Goal: Entertainment & Leisure: Consume media (video, audio)

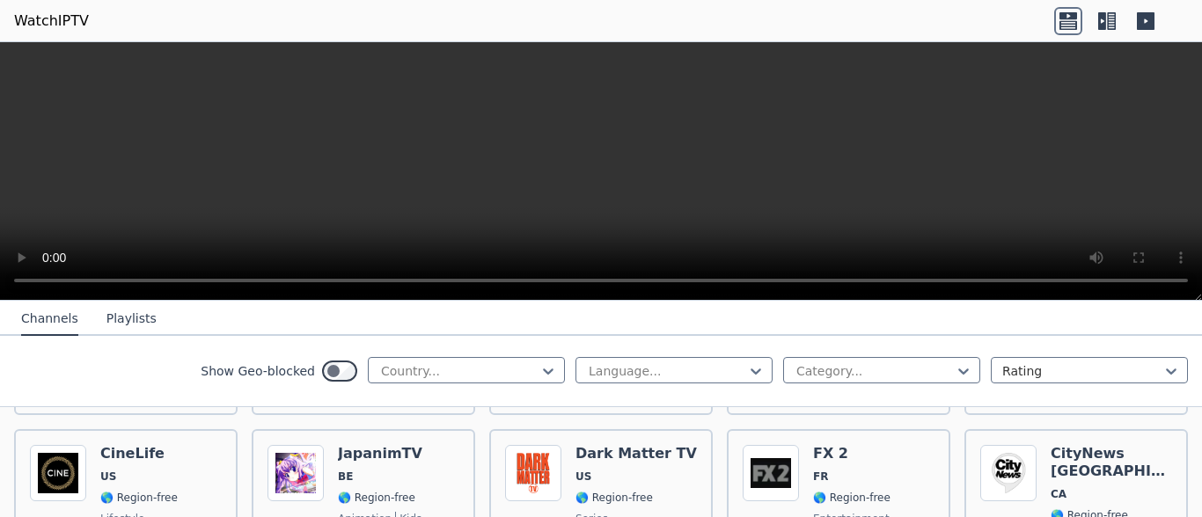
scroll to position [788, 0]
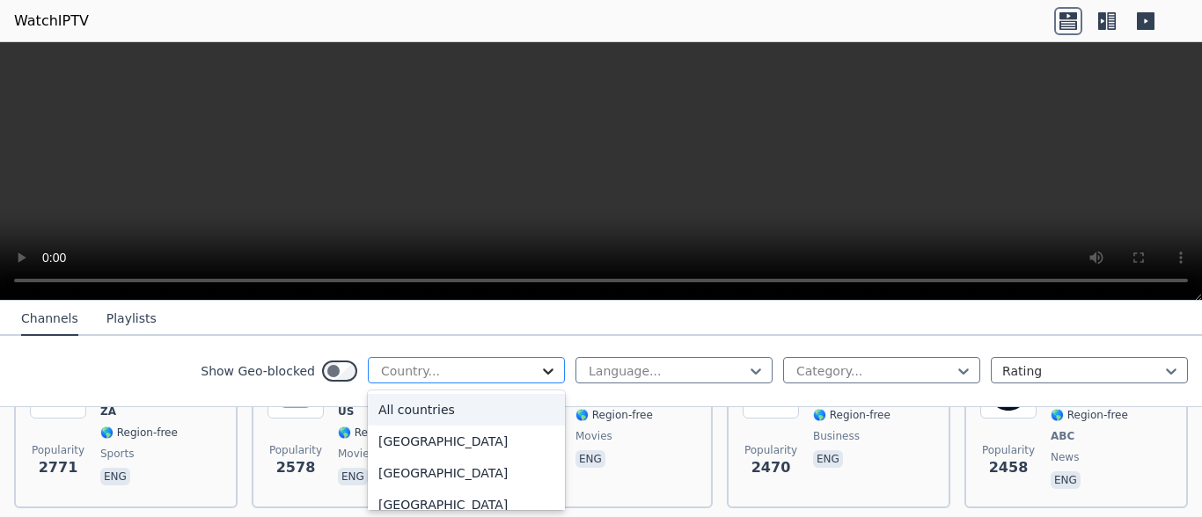
click at [543, 371] on icon at bounding box center [548, 372] width 11 height 6
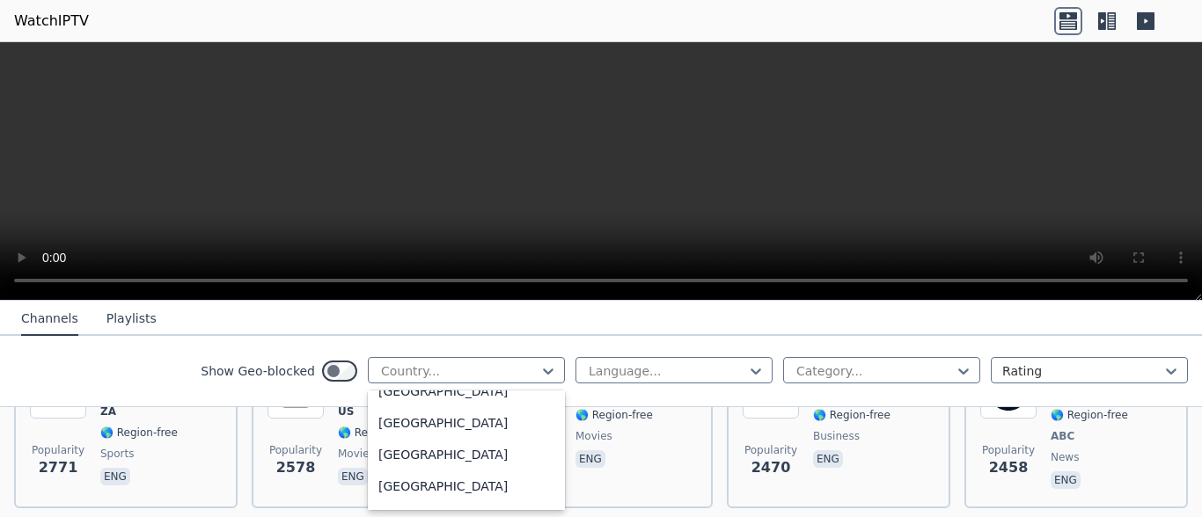
scroll to position [6230, 0]
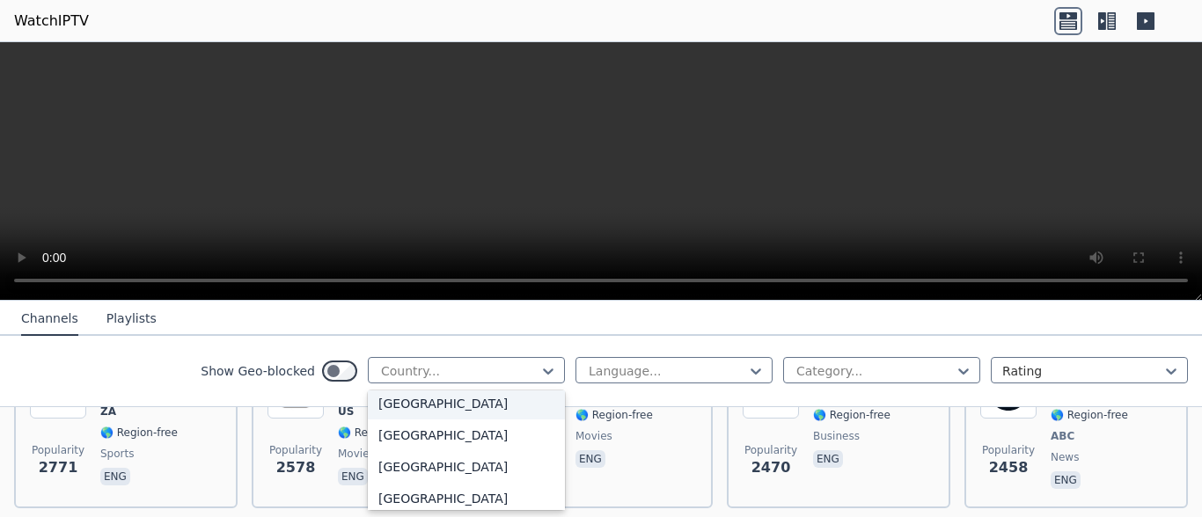
click at [399, 399] on div "[GEOGRAPHIC_DATA]" at bounding box center [466, 404] width 197 height 32
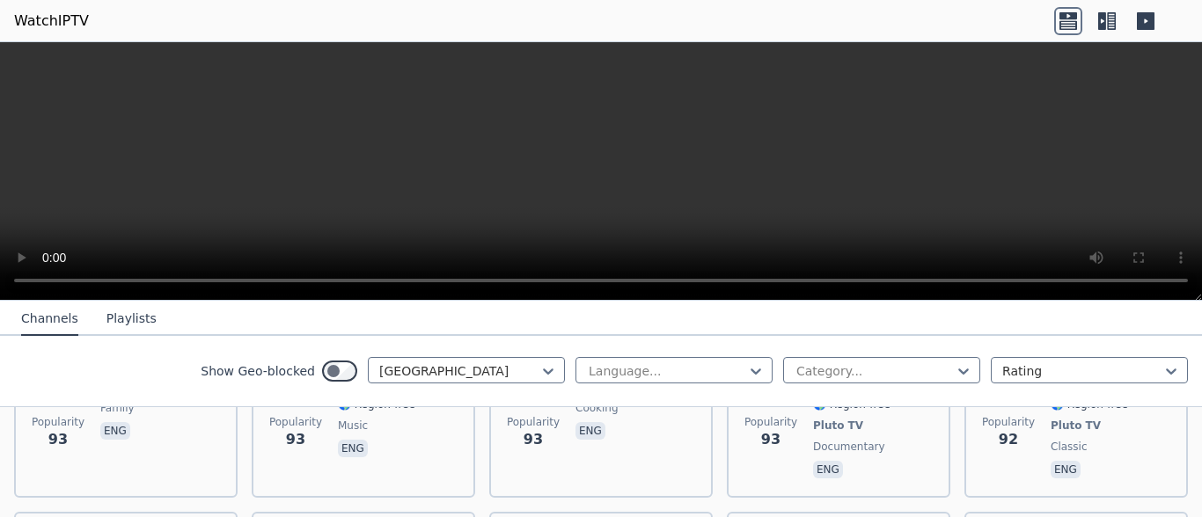
scroll to position [9459, 0]
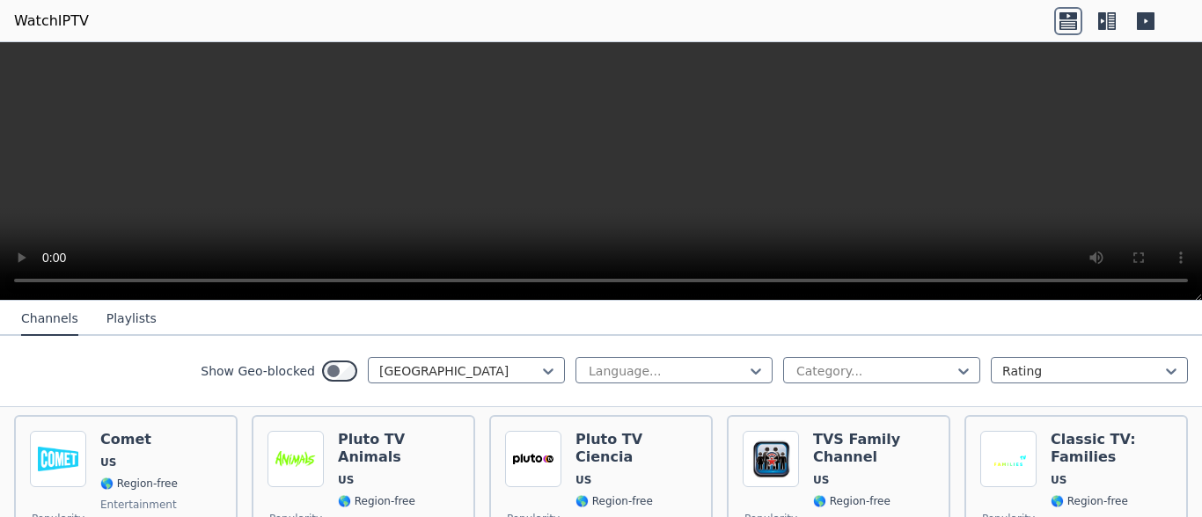
click at [116, 327] on button "Playlists" at bounding box center [131, 319] width 50 height 33
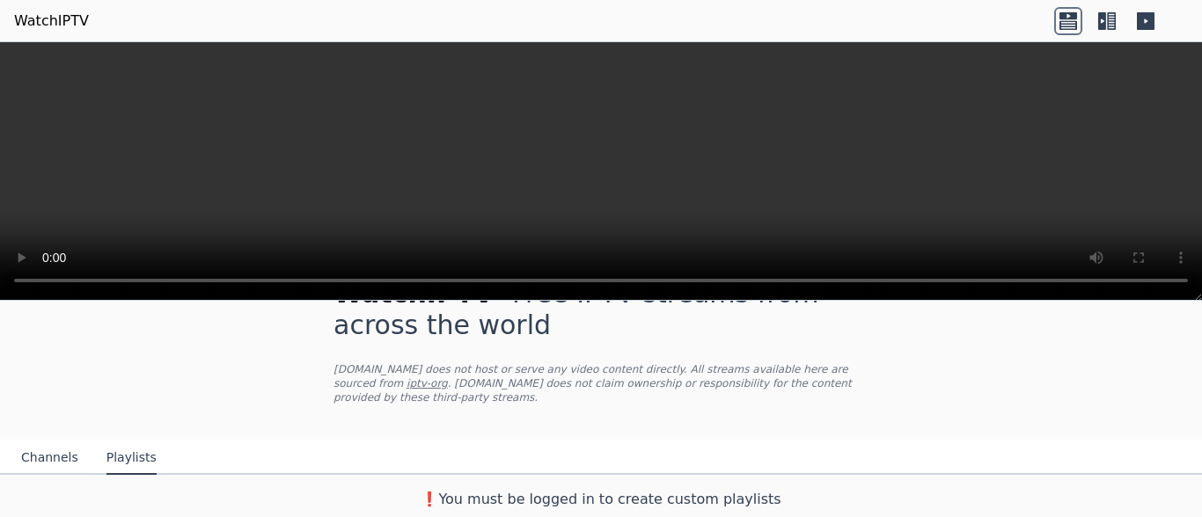
scroll to position [40, 0]
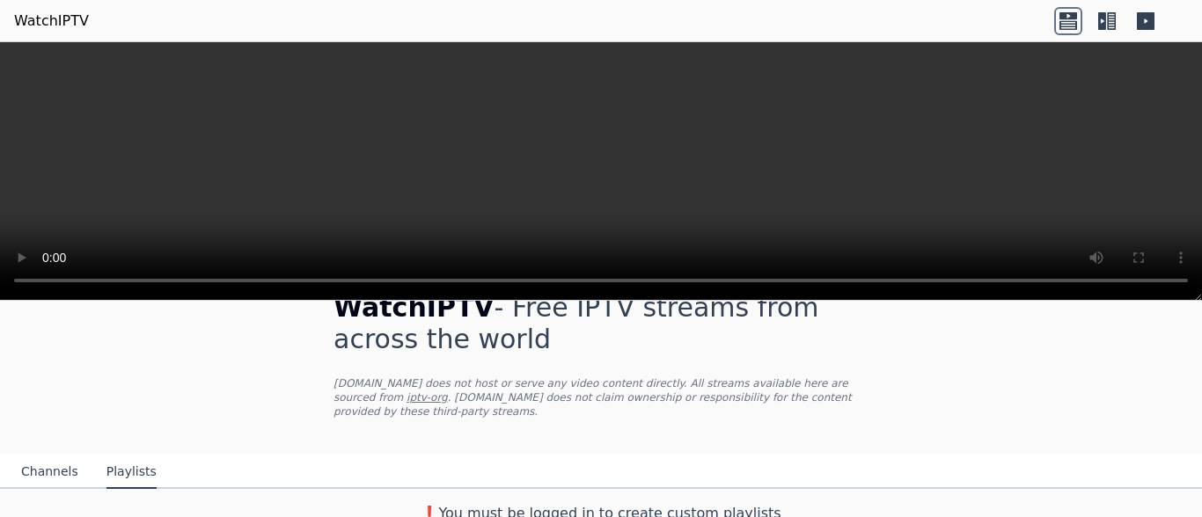
click at [47, 457] on button "Channels" at bounding box center [49, 472] width 57 height 33
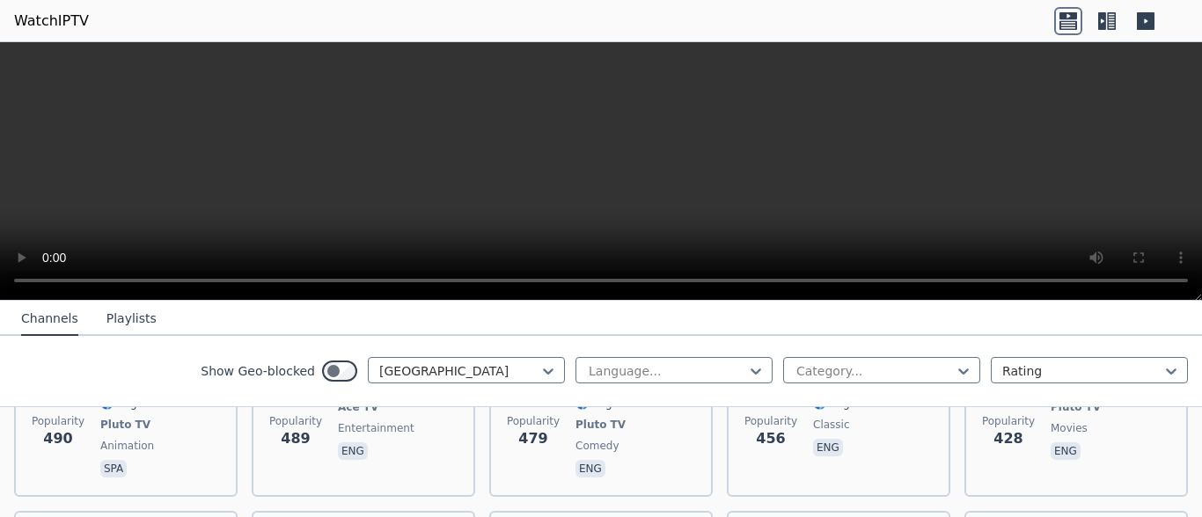
scroll to position [3087, 0]
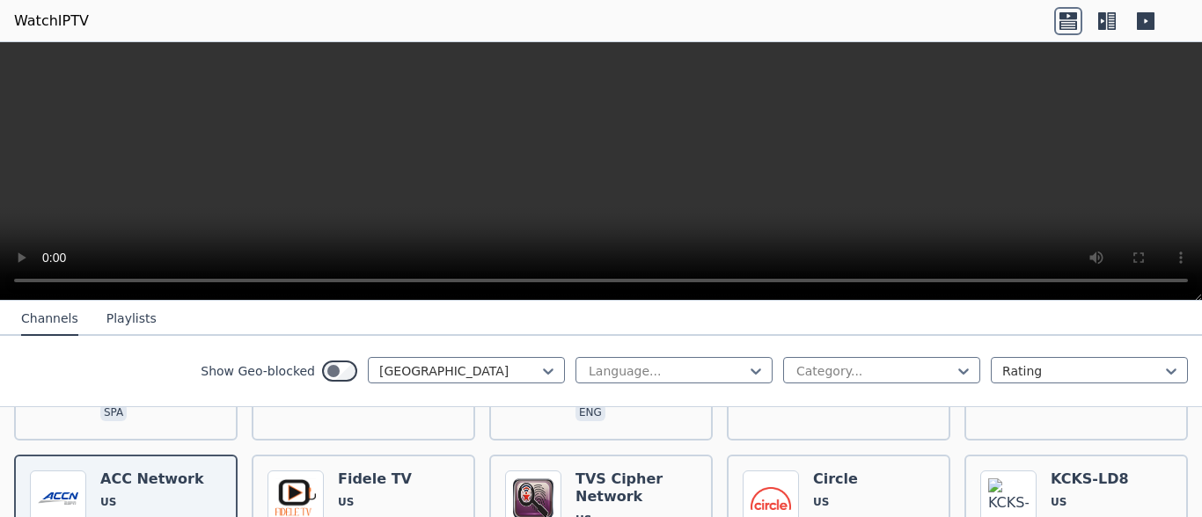
click at [1144, 20] on icon at bounding box center [1145, 21] width 28 height 28
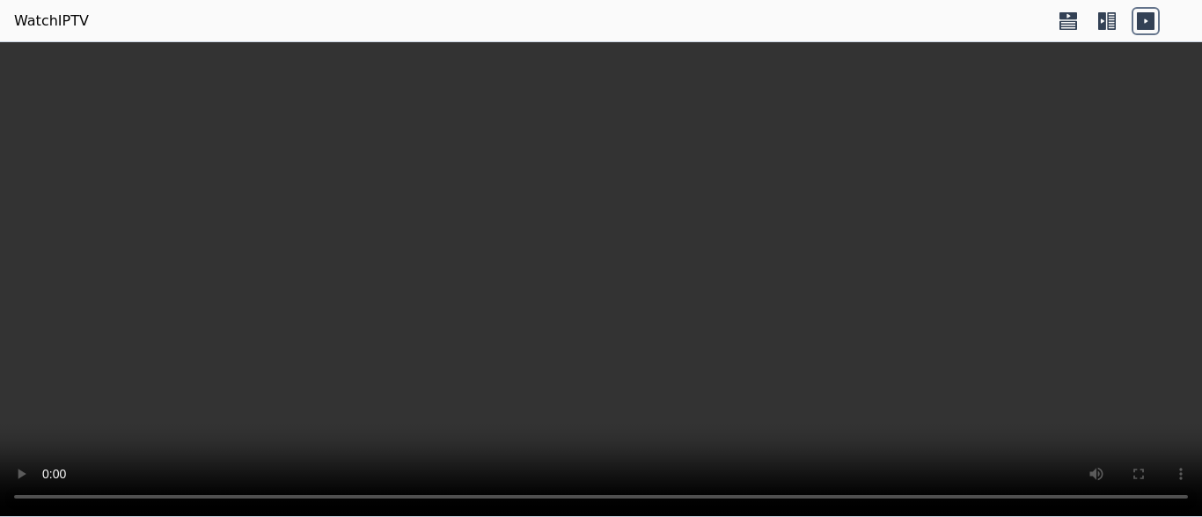
click at [1107, 19] on icon at bounding box center [1106, 21] width 28 height 28
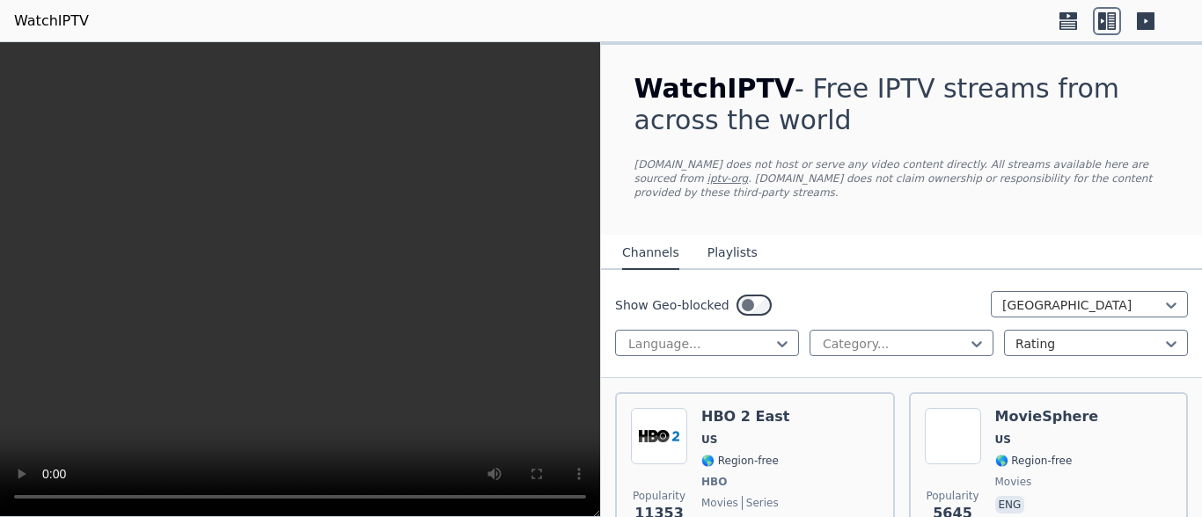
scroll to position [438, 0]
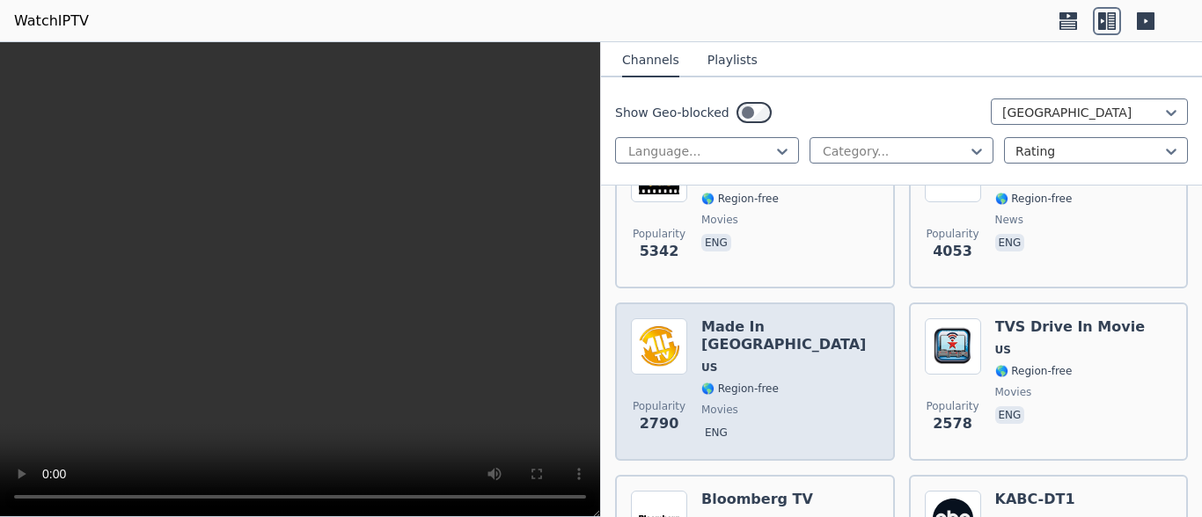
click at [762, 361] on span "US" at bounding box center [790, 368] width 178 height 14
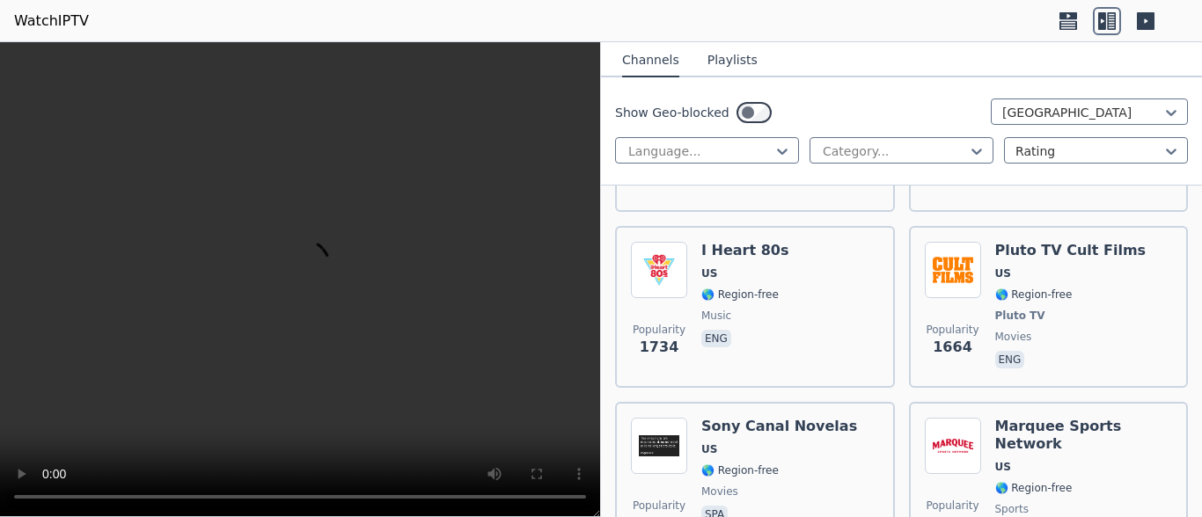
scroll to position [1334, 0]
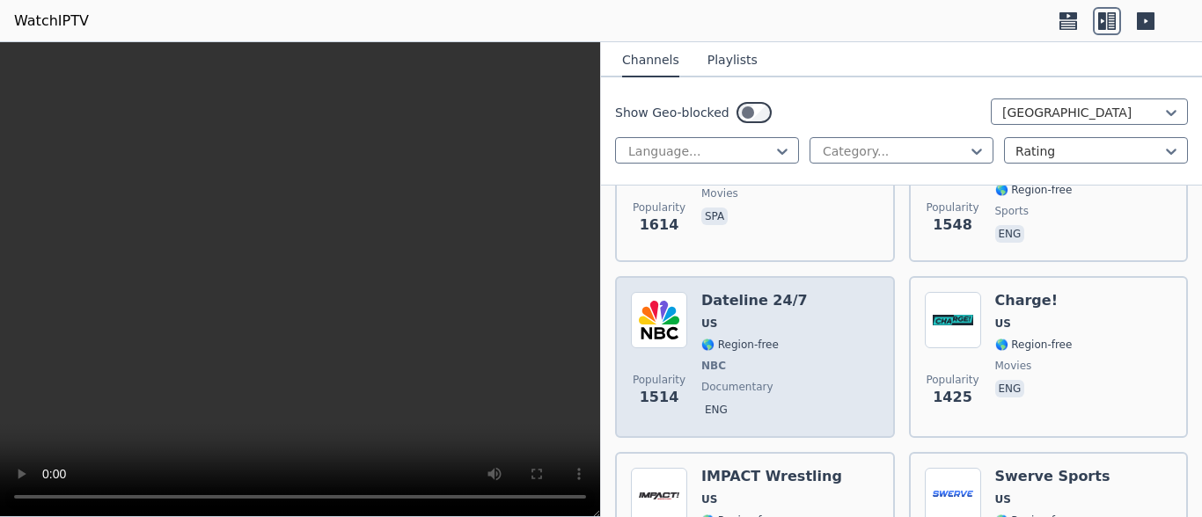
click at [774, 317] on span "US" at bounding box center [754, 324] width 106 height 14
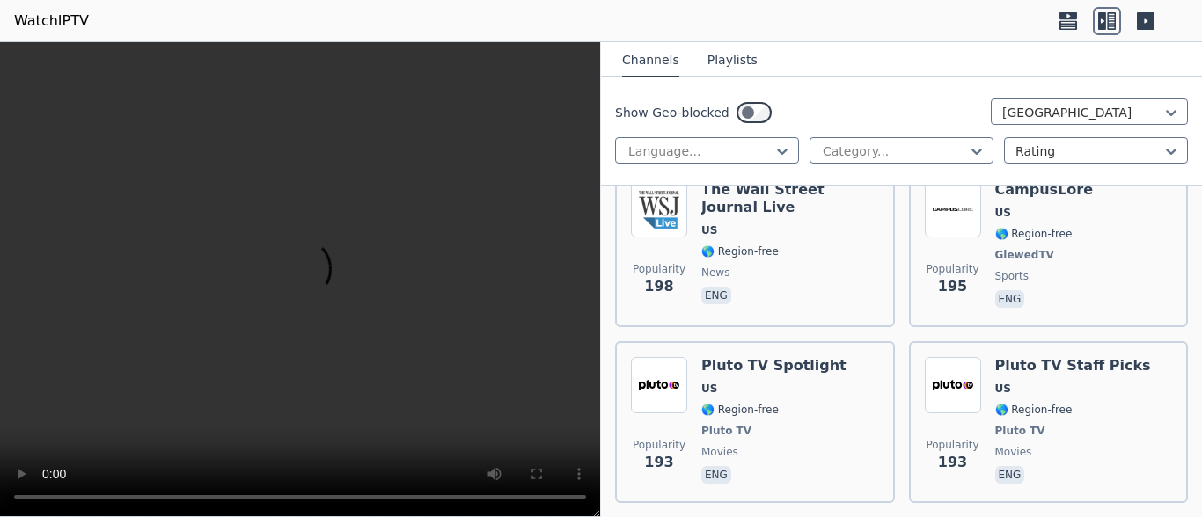
scroll to position [12626, 0]
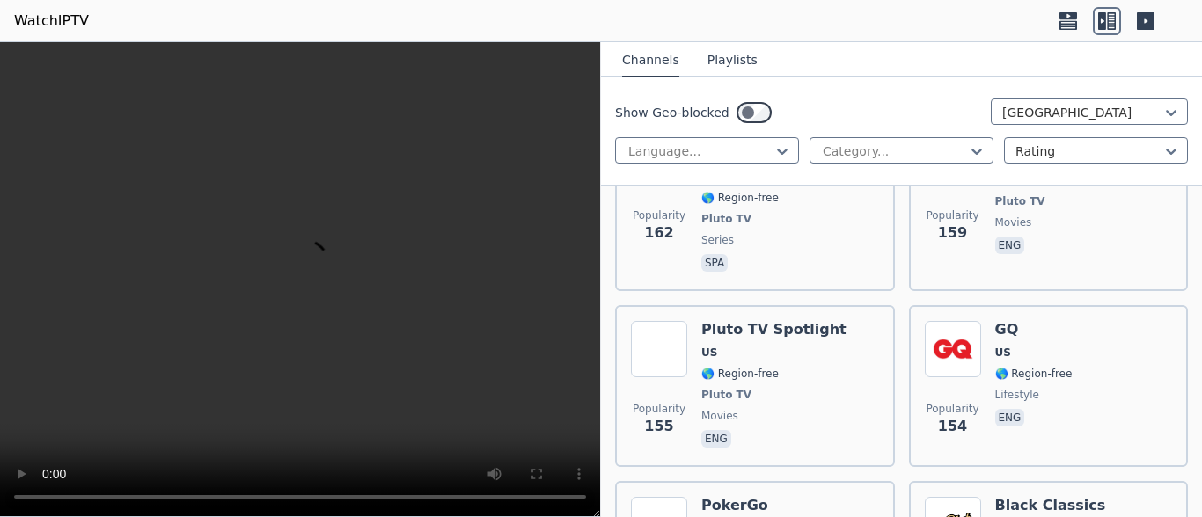
scroll to position [16386, 0]
